Goal: Information Seeking & Learning: Check status

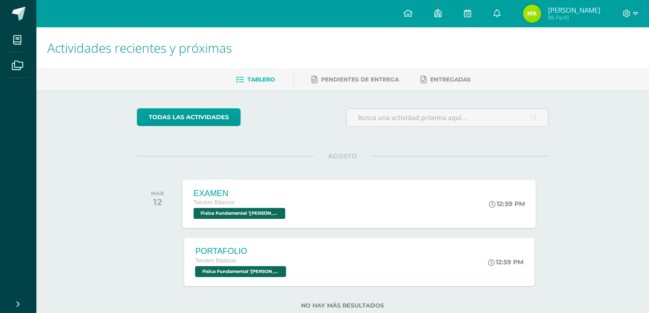
scroll to position [25, 0]
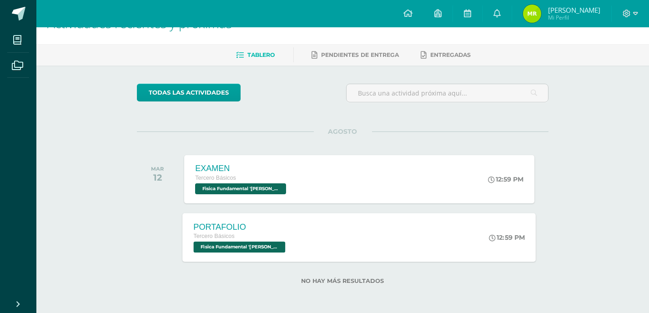
click at [257, 243] on span "Fìsica Fundamental 'Arquimedes'" at bounding box center [240, 246] width 92 height 11
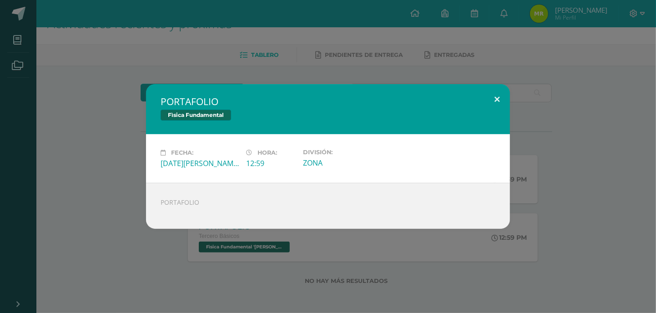
click at [500, 95] on button at bounding box center [497, 99] width 26 height 31
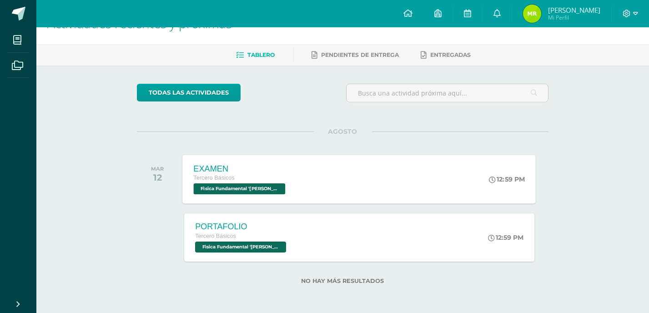
click at [230, 190] on span "Fìsica Fundamental 'Arquimedes'" at bounding box center [240, 188] width 92 height 11
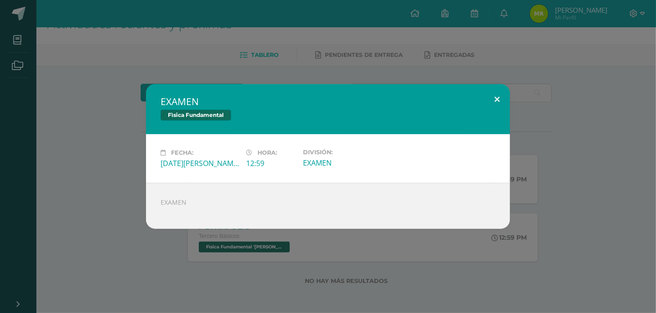
click at [493, 101] on button at bounding box center [497, 99] width 26 height 31
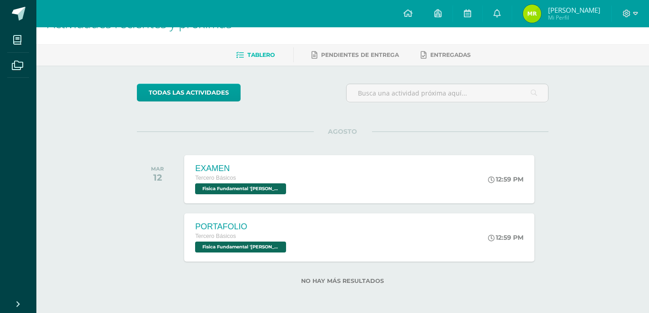
click at [546, 11] on span "Mia Karla Reneé Mi Perfil" at bounding box center [561, 14] width 81 height 18
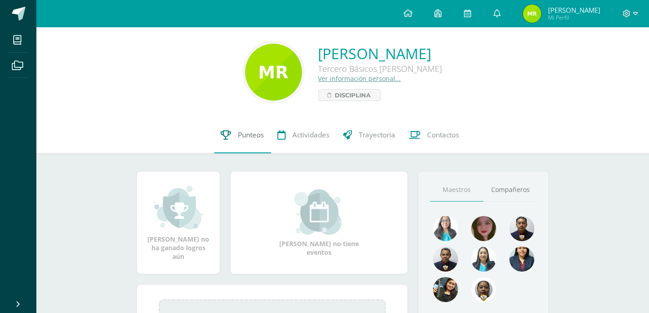
click at [255, 137] on span "Punteos" at bounding box center [251, 135] width 26 height 10
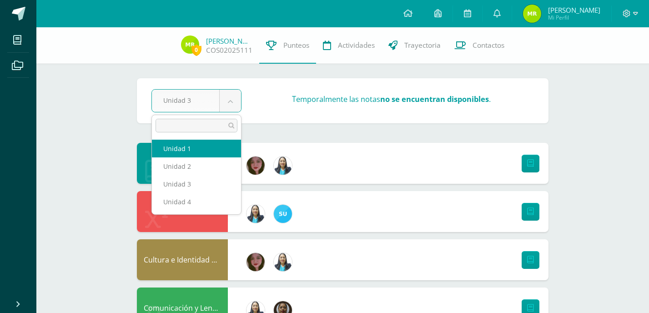
select select "Unidad 1"
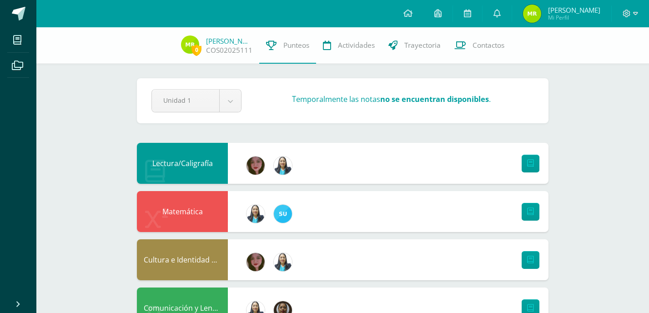
click at [422, 54] on link "Trayectoria" at bounding box center [414, 45] width 66 height 36
